Goal: Find specific page/section: Find specific page/section

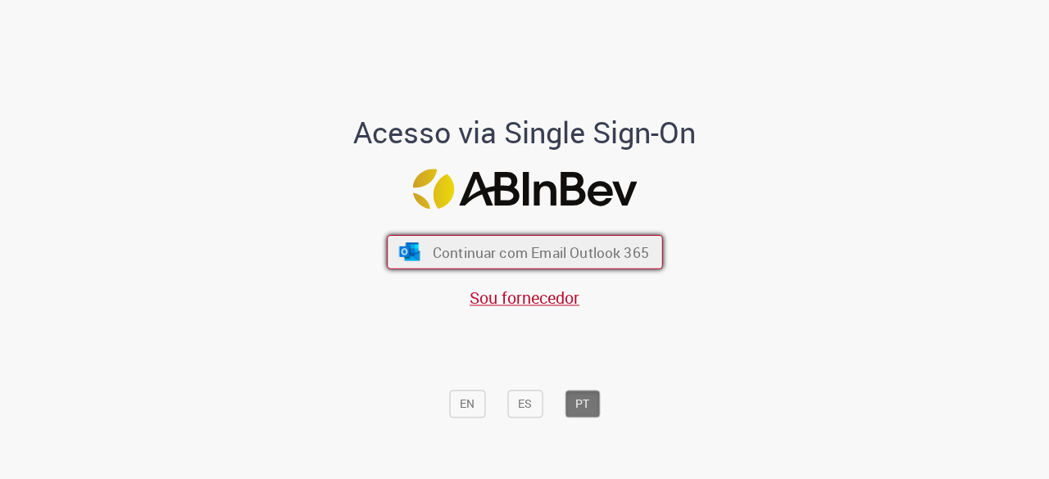
click at [623, 256] on span "Continuar com Email Outlook 365" at bounding box center [540, 252] width 216 height 19
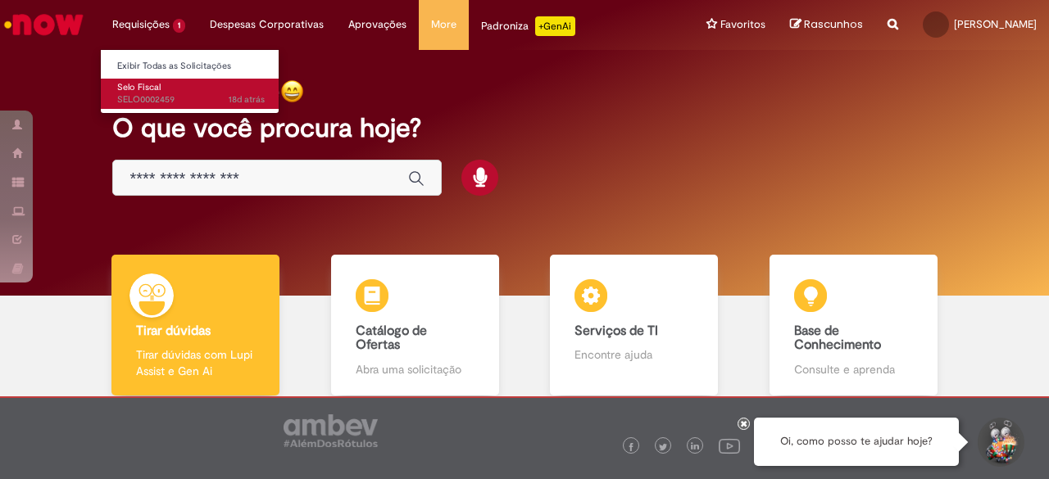
click at [133, 84] on span "Selo Fiscal" at bounding box center [138, 87] width 43 height 12
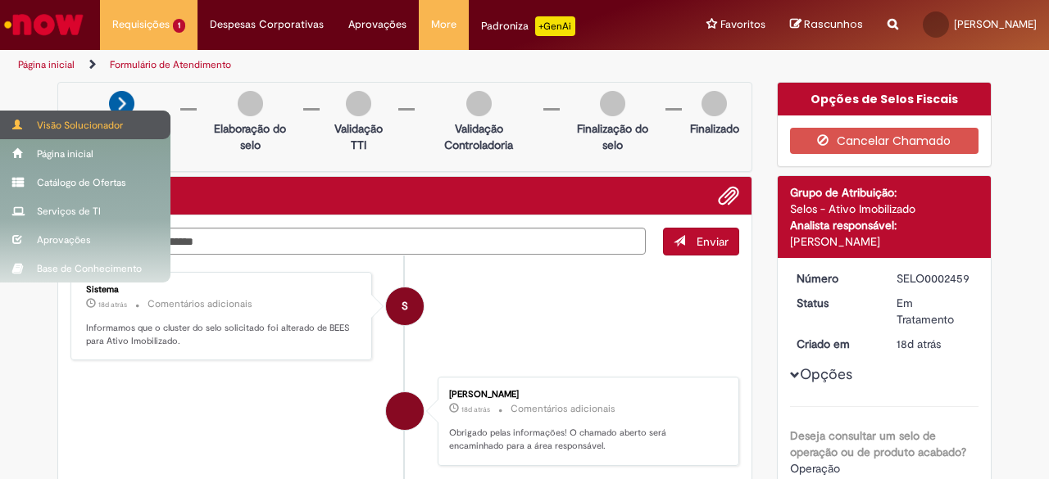
click at [58, 129] on div "Visão Solucionador" at bounding box center [85, 125] width 170 height 29
